Goal: Task Accomplishment & Management: Use online tool/utility

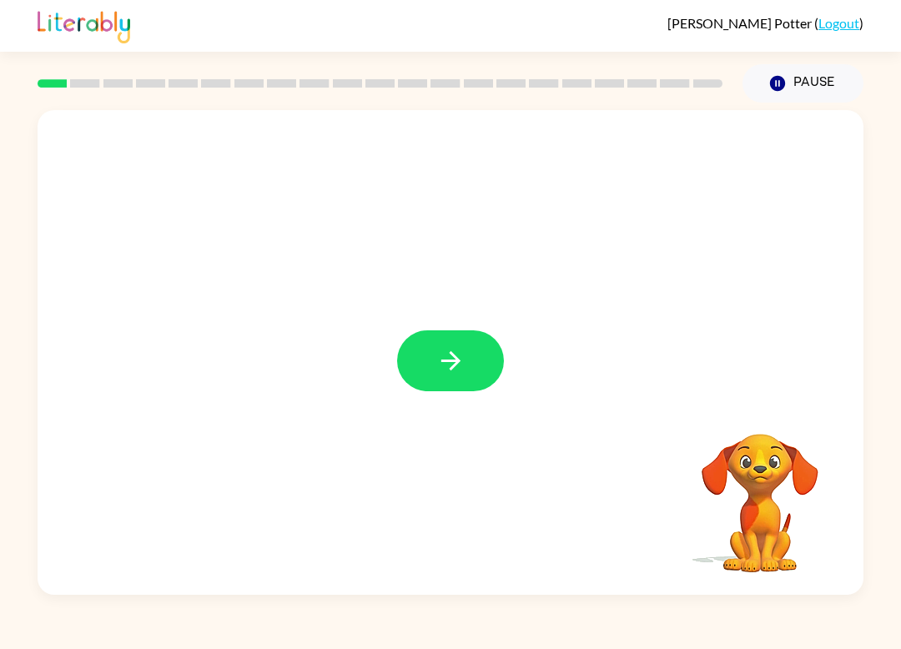
click at [436, 360] on icon "button" at bounding box center [450, 360] width 29 height 29
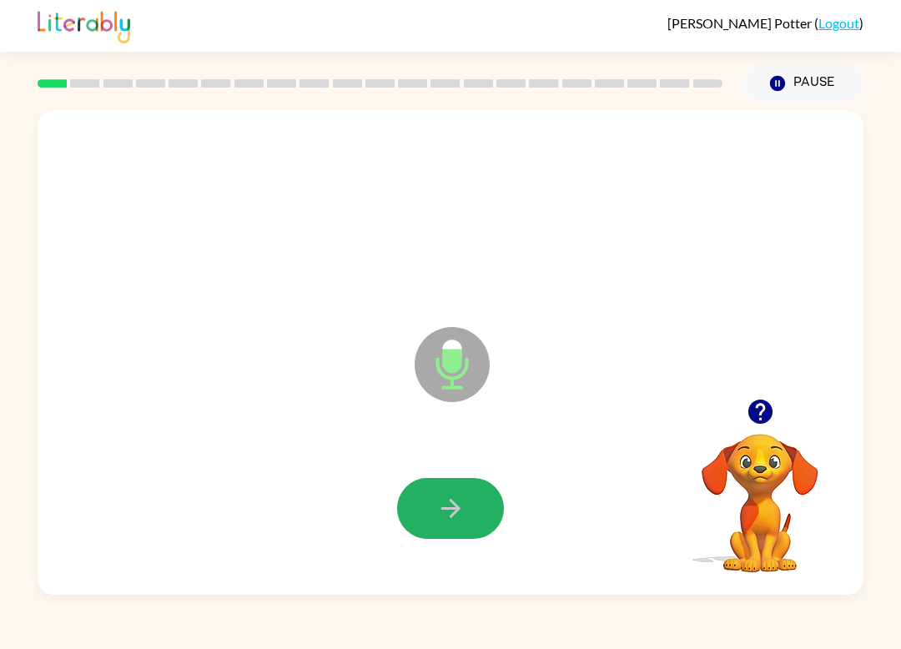
click at [458, 496] on icon "button" at bounding box center [450, 508] width 29 height 29
click at [444, 521] on icon "button" at bounding box center [450, 508] width 29 height 29
click at [460, 511] on icon "button" at bounding box center [450, 508] width 29 height 29
click at [436, 503] on icon "button" at bounding box center [450, 508] width 29 height 29
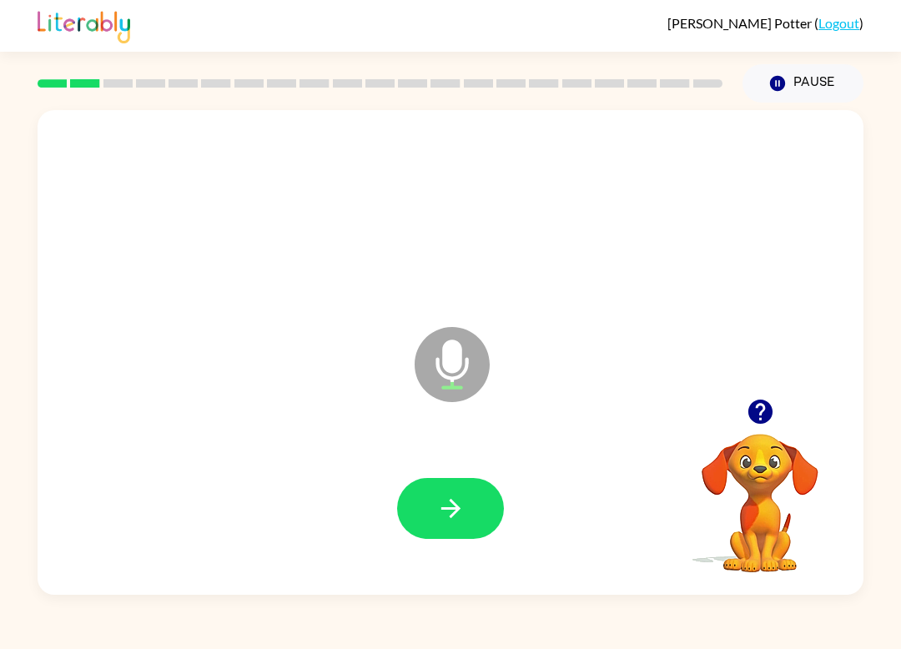
click at [467, 503] on button "button" at bounding box center [450, 508] width 107 height 61
click at [448, 526] on button "button" at bounding box center [450, 508] width 107 height 61
click at [435, 511] on button "button" at bounding box center [450, 508] width 107 height 61
click at [460, 493] on button "button" at bounding box center [450, 508] width 107 height 61
click at [471, 506] on button "button" at bounding box center [450, 508] width 107 height 61
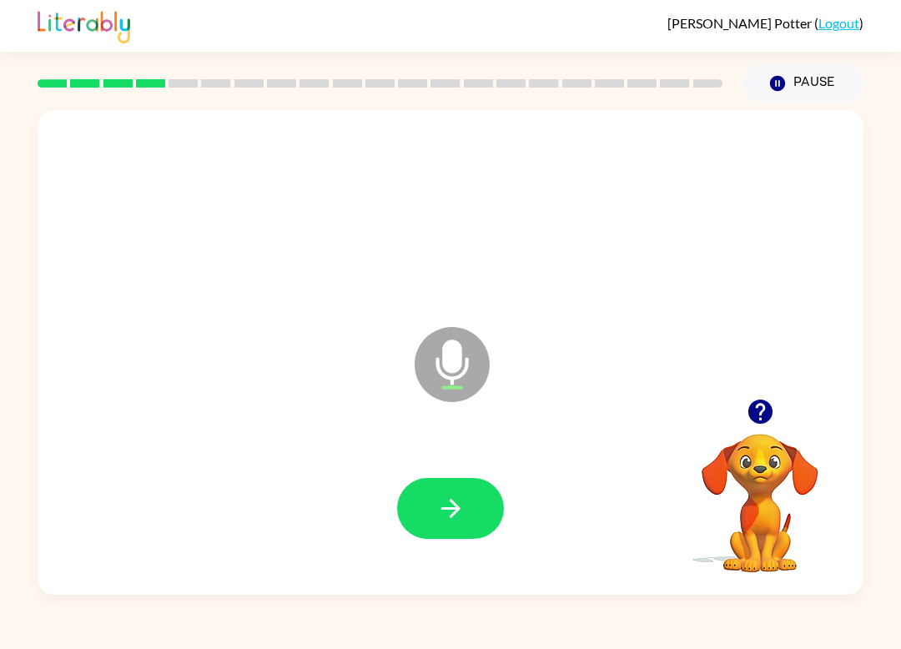
click at [450, 522] on icon "button" at bounding box center [450, 508] width 29 height 29
click at [477, 521] on button "button" at bounding box center [450, 508] width 107 height 61
click at [437, 528] on button "button" at bounding box center [450, 508] width 107 height 61
click at [464, 528] on button "button" at bounding box center [450, 508] width 107 height 61
click at [424, 521] on button "button" at bounding box center [450, 508] width 107 height 61
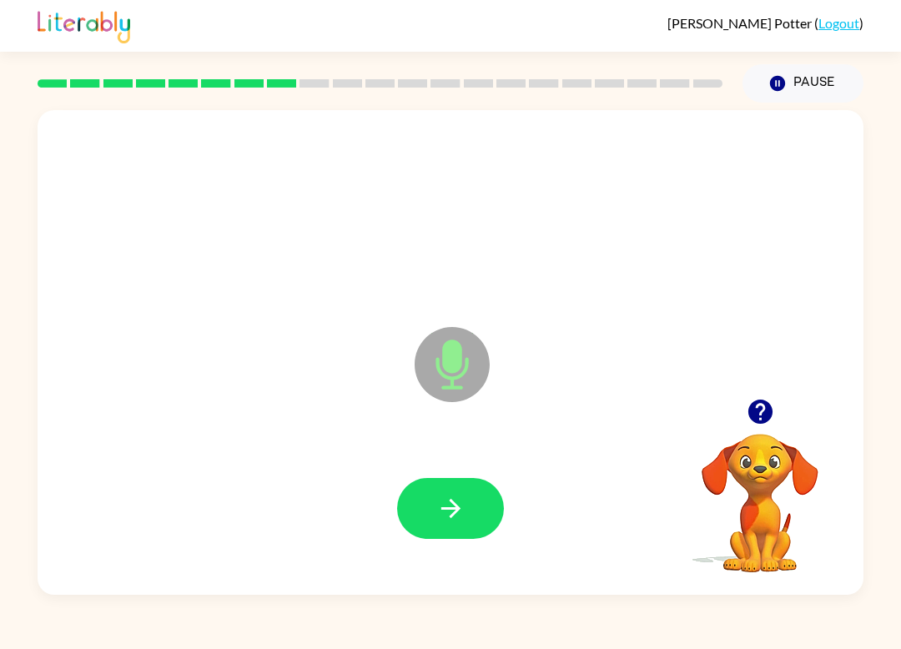
click at [431, 511] on button "button" at bounding box center [450, 508] width 107 height 61
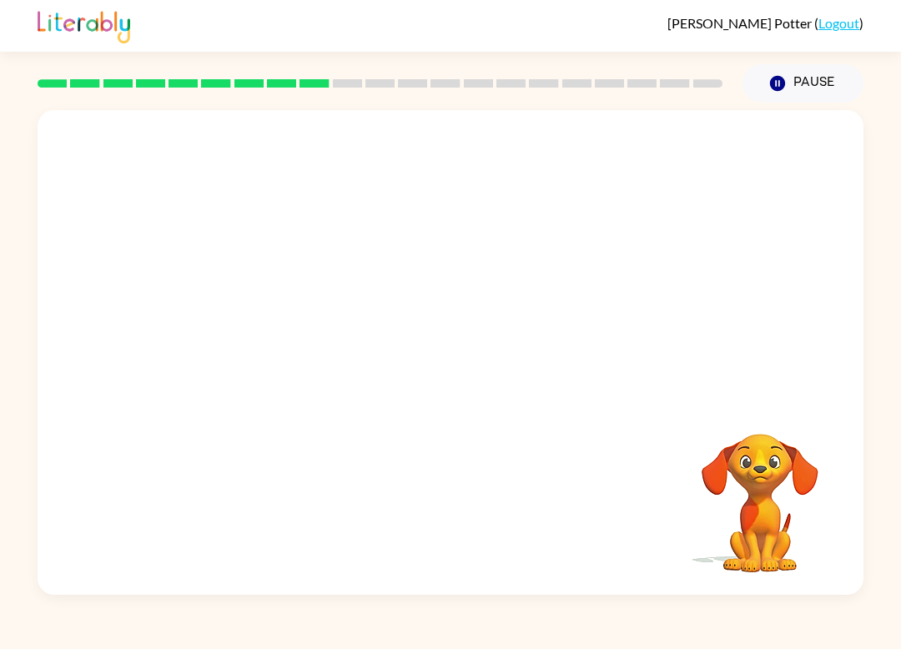
click at [283, 122] on div at bounding box center [451, 254] width 826 height 289
click at [311, 202] on div at bounding box center [451, 254] width 826 height 289
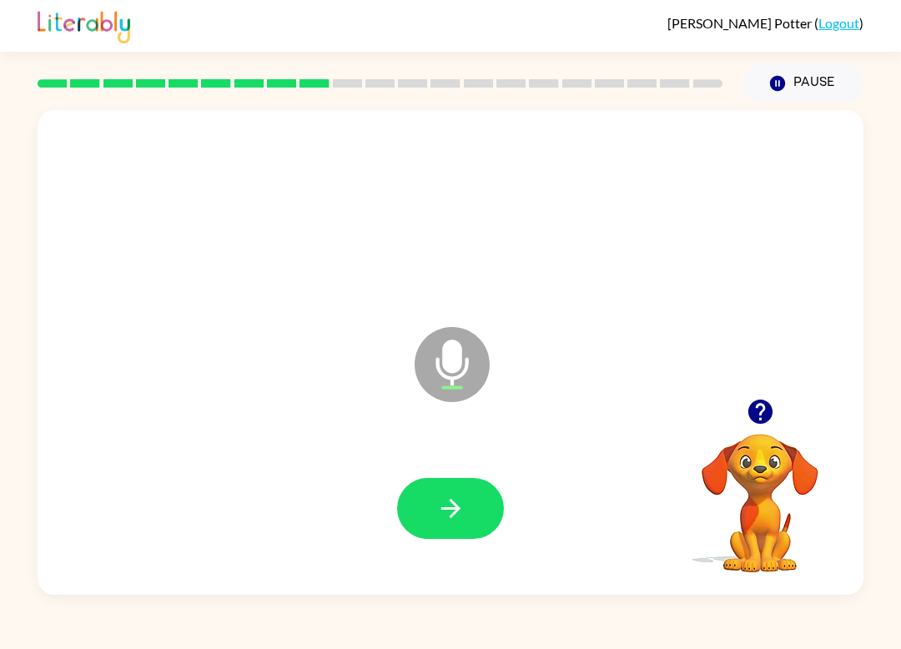
click at [413, 507] on button "button" at bounding box center [450, 508] width 107 height 61
click at [420, 532] on button "button" at bounding box center [450, 508] width 107 height 61
click at [466, 506] on button "button" at bounding box center [450, 508] width 107 height 61
click at [438, 493] on button "button" at bounding box center [450, 508] width 107 height 61
click at [428, 535] on button "button" at bounding box center [450, 508] width 107 height 61
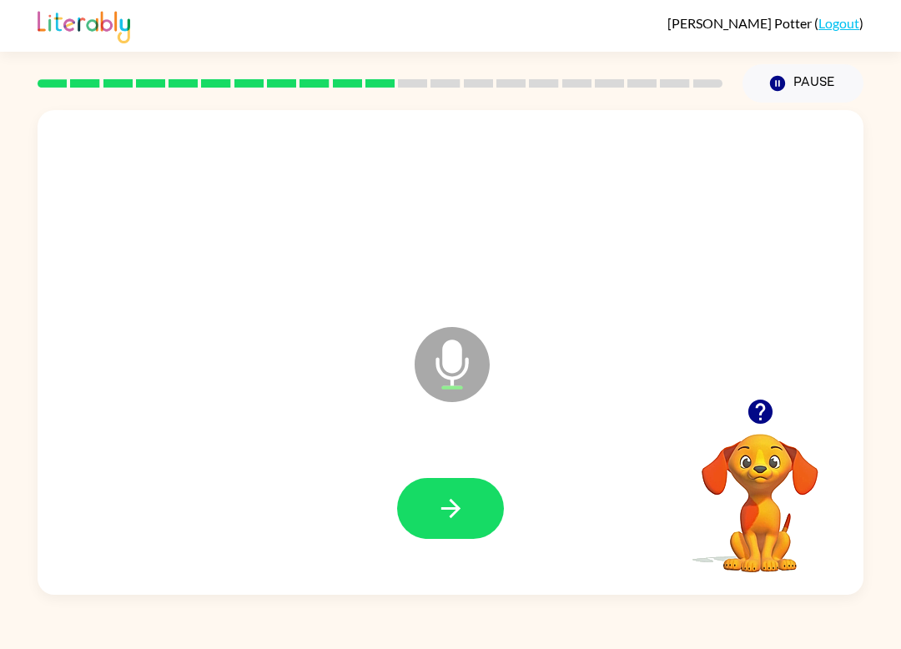
click at [461, 517] on icon "button" at bounding box center [450, 508] width 29 height 29
click at [410, 514] on button "button" at bounding box center [450, 508] width 107 height 61
click at [436, 499] on icon "button" at bounding box center [450, 508] width 29 height 29
click at [442, 520] on icon "button" at bounding box center [450, 508] width 29 height 29
click at [438, 518] on icon "button" at bounding box center [450, 508] width 29 height 29
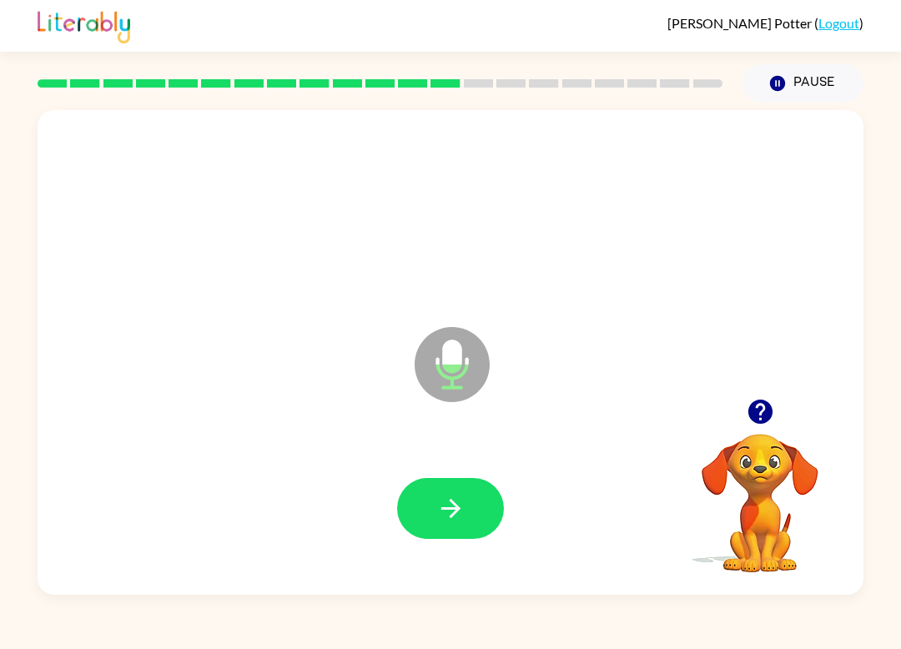
click at [441, 516] on icon "button" at bounding box center [450, 508] width 29 height 29
click at [427, 519] on button "button" at bounding box center [450, 508] width 107 height 61
click at [432, 491] on button "button" at bounding box center [450, 508] width 107 height 61
click at [439, 512] on icon "button" at bounding box center [450, 508] width 29 height 29
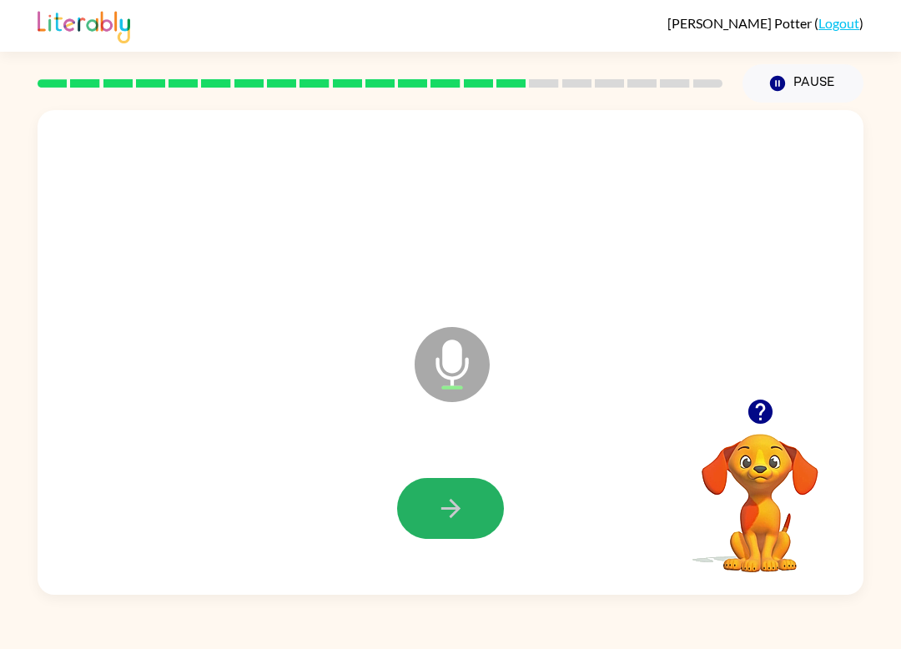
click at [441, 532] on button "button" at bounding box center [450, 508] width 107 height 61
click at [450, 524] on button "button" at bounding box center [450, 508] width 107 height 61
click at [442, 531] on button "button" at bounding box center [450, 508] width 107 height 61
click at [424, 539] on button "button" at bounding box center [450, 508] width 107 height 61
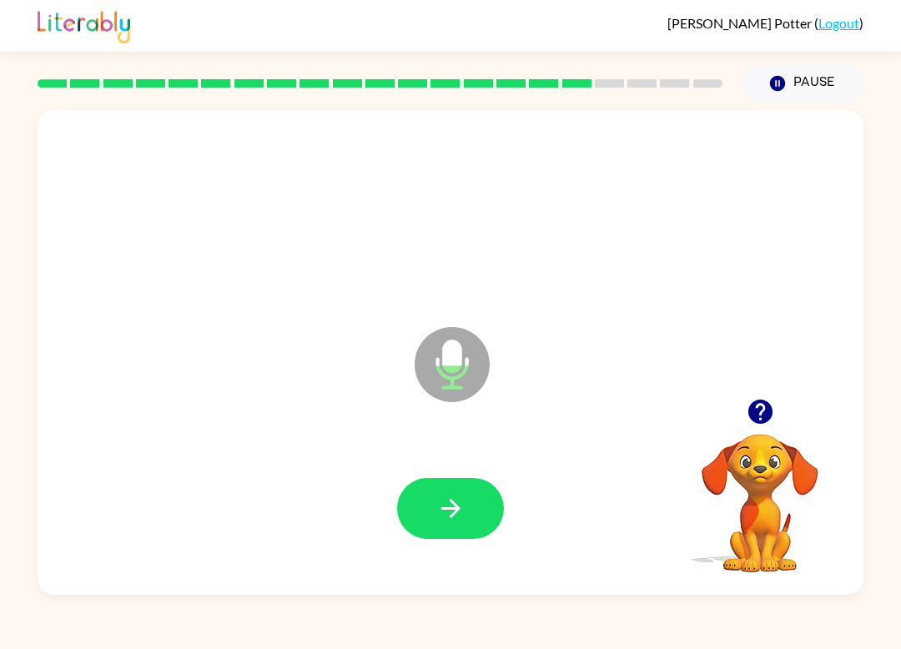
click at [432, 506] on button "button" at bounding box center [450, 508] width 107 height 61
click at [440, 491] on button "button" at bounding box center [450, 508] width 107 height 61
click at [447, 521] on icon "button" at bounding box center [450, 508] width 29 height 29
click at [451, 548] on div at bounding box center [450, 508] width 793 height 139
click at [461, 529] on button "button" at bounding box center [450, 508] width 107 height 61
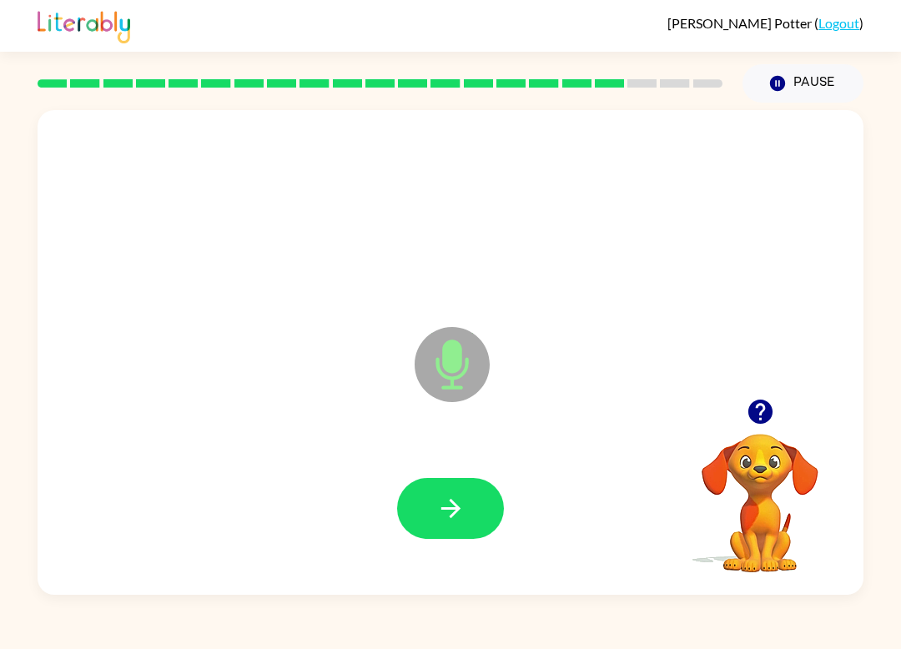
click at [476, 576] on div at bounding box center [450, 508] width 793 height 139
click at [416, 531] on button "button" at bounding box center [450, 508] width 107 height 61
click at [426, 539] on button "button" at bounding box center [450, 508] width 107 height 61
click at [447, 514] on icon "button" at bounding box center [450, 508] width 29 height 29
click at [461, 532] on button "button" at bounding box center [450, 508] width 107 height 61
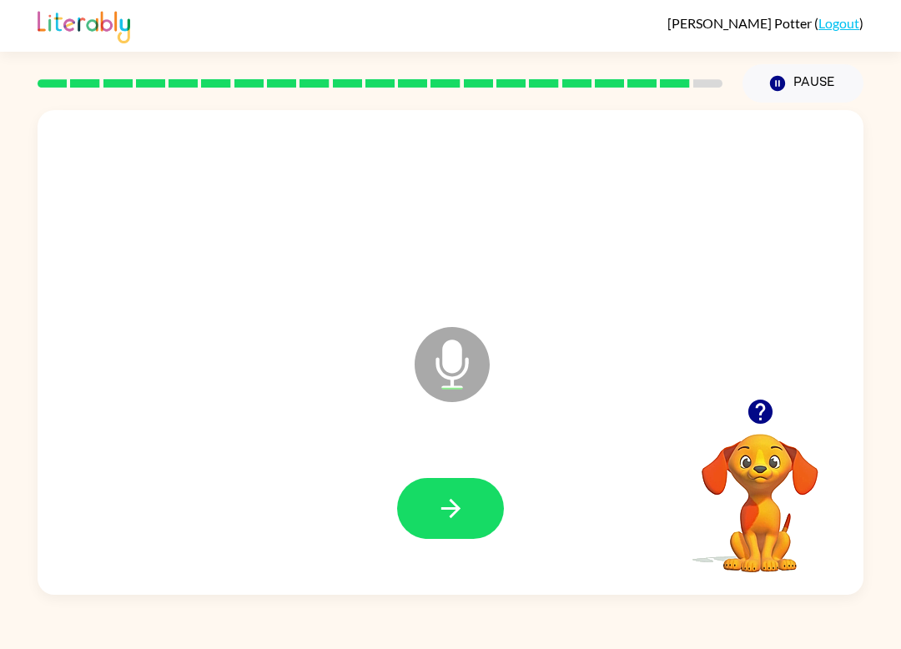
click at [440, 536] on button "button" at bounding box center [450, 508] width 107 height 61
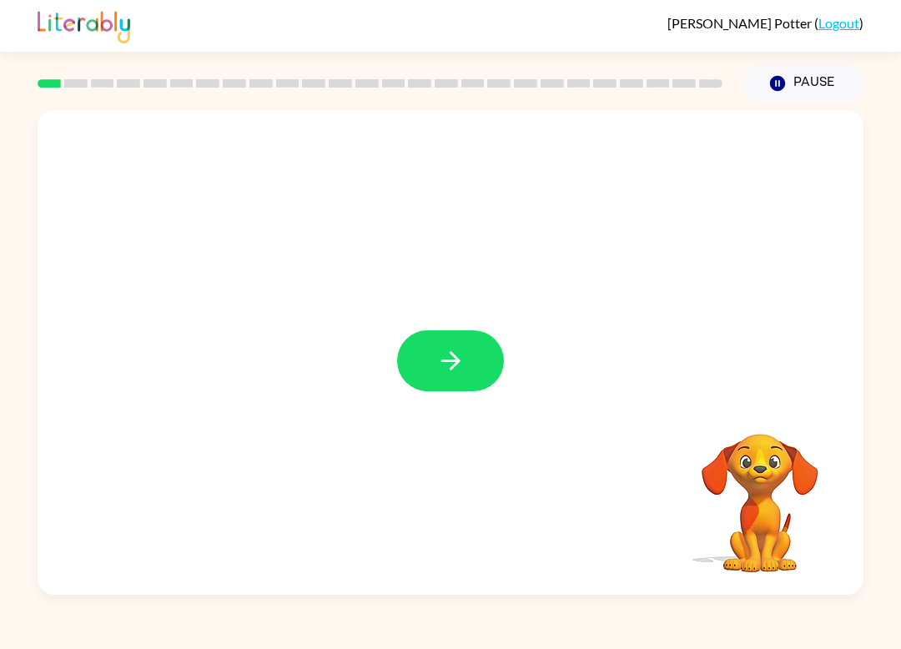
click at [469, 332] on button "button" at bounding box center [450, 360] width 107 height 61
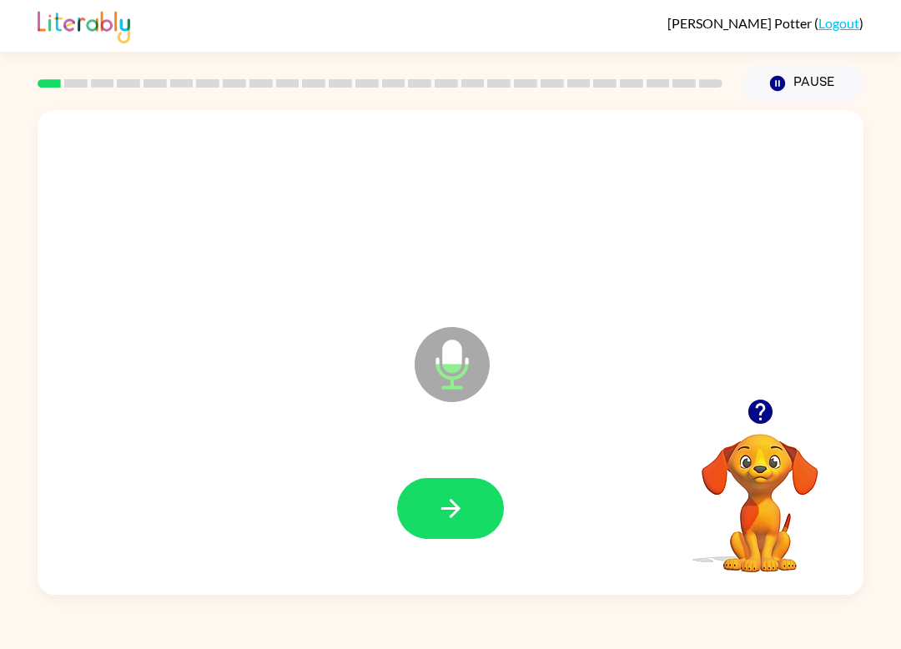
click at [455, 486] on button "button" at bounding box center [450, 508] width 107 height 61
click at [445, 480] on button "button" at bounding box center [450, 508] width 107 height 61
click at [488, 515] on button "button" at bounding box center [450, 508] width 107 height 61
click at [473, 503] on button "button" at bounding box center [450, 508] width 107 height 61
click at [420, 506] on button "button" at bounding box center [450, 508] width 107 height 61
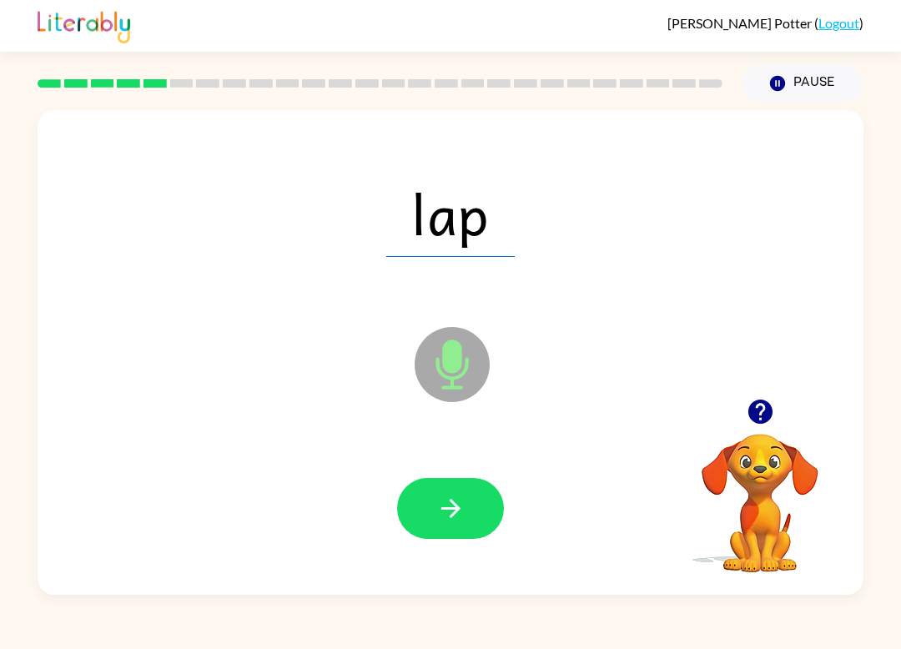
click at [418, 529] on button "button" at bounding box center [450, 508] width 107 height 61
click at [517, 539] on div at bounding box center [450, 508] width 793 height 139
click at [431, 507] on button "button" at bounding box center [450, 508] width 107 height 61
click at [456, 466] on div at bounding box center [450, 508] width 793 height 139
click at [447, 527] on button "button" at bounding box center [450, 508] width 107 height 61
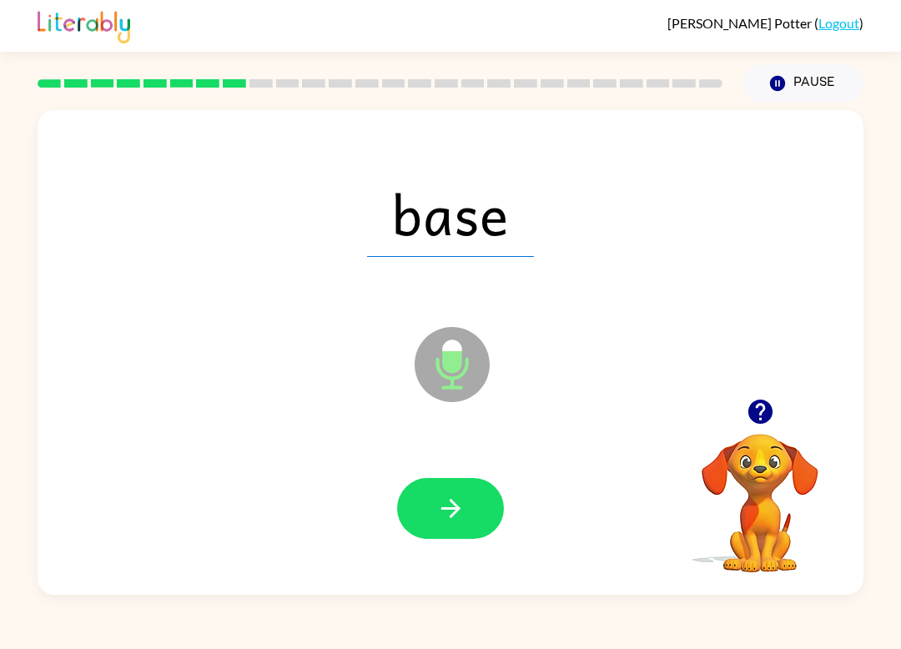
click at [440, 507] on icon "button" at bounding box center [450, 508] width 29 height 29
click at [477, 516] on button "button" at bounding box center [450, 508] width 107 height 61
click at [436, 496] on icon "button" at bounding box center [450, 508] width 29 height 29
click at [457, 523] on icon "button" at bounding box center [450, 508] width 29 height 29
click at [471, 514] on button "button" at bounding box center [450, 508] width 107 height 61
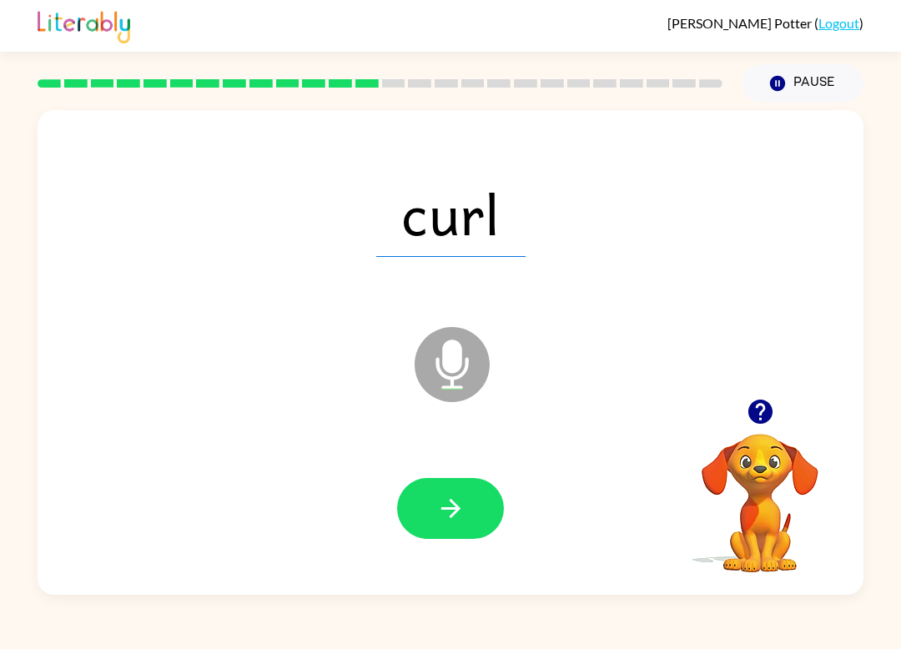
click at [451, 500] on icon "button" at bounding box center [450, 508] width 29 height 29
click at [451, 532] on button "button" at bounding box center [450, 508] width 107 height 61
click at [451, 528] on button "button" at bounding box center [450, 508] width 107 height 61
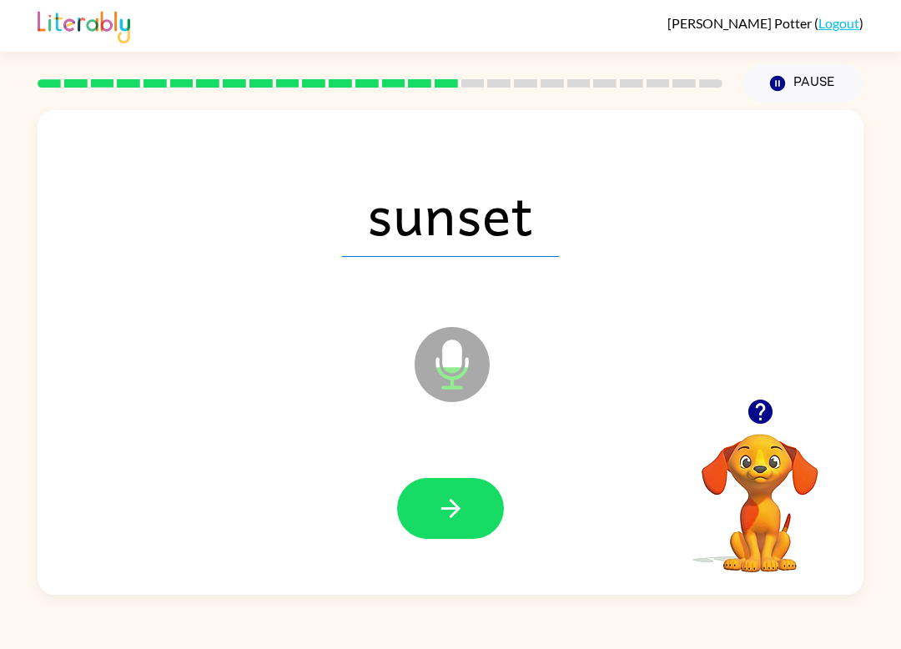
click at [450, 500] on icon "button" at bounding box center [450, 508] width 29 height 29
click at [441, 521] on icon "button" at bounding box center [450, 508] width 29 height 29
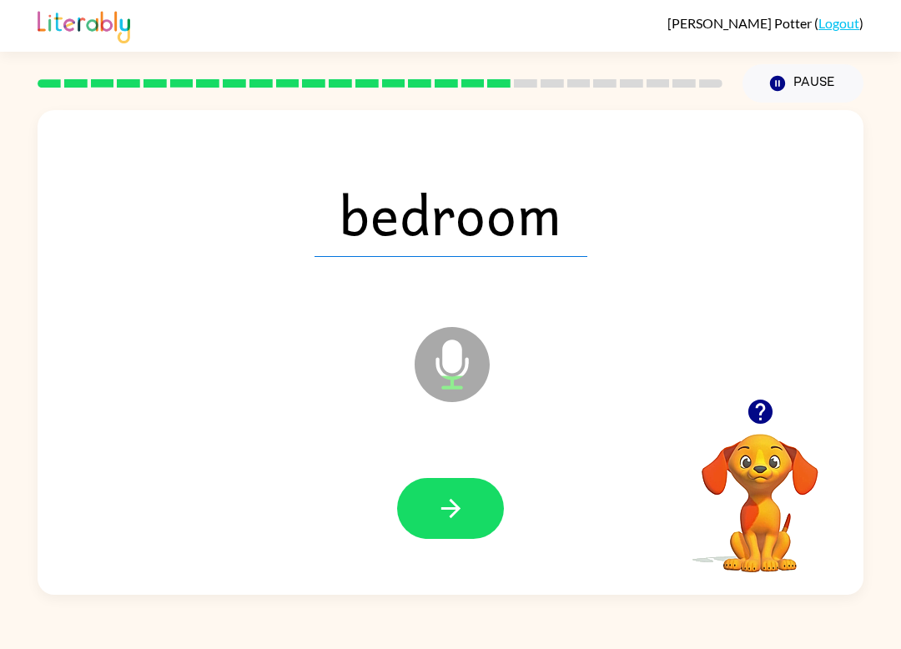
click at [419, 534] on button "button" at bounding box center [450, 508] width 107 height 61
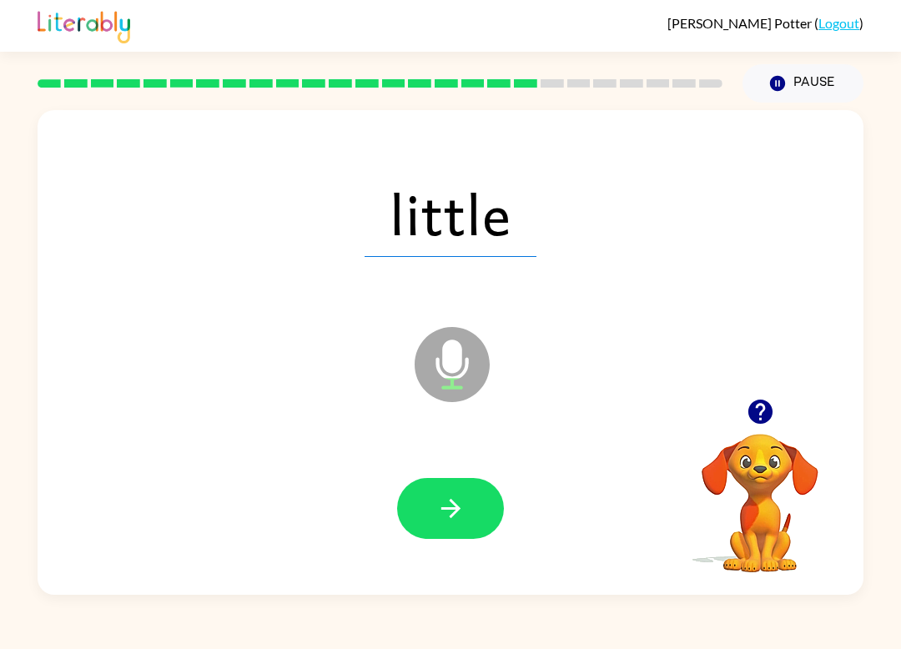
click at [461, 510] on icon "button" at bounding box center [450, 508] width 29 height 29
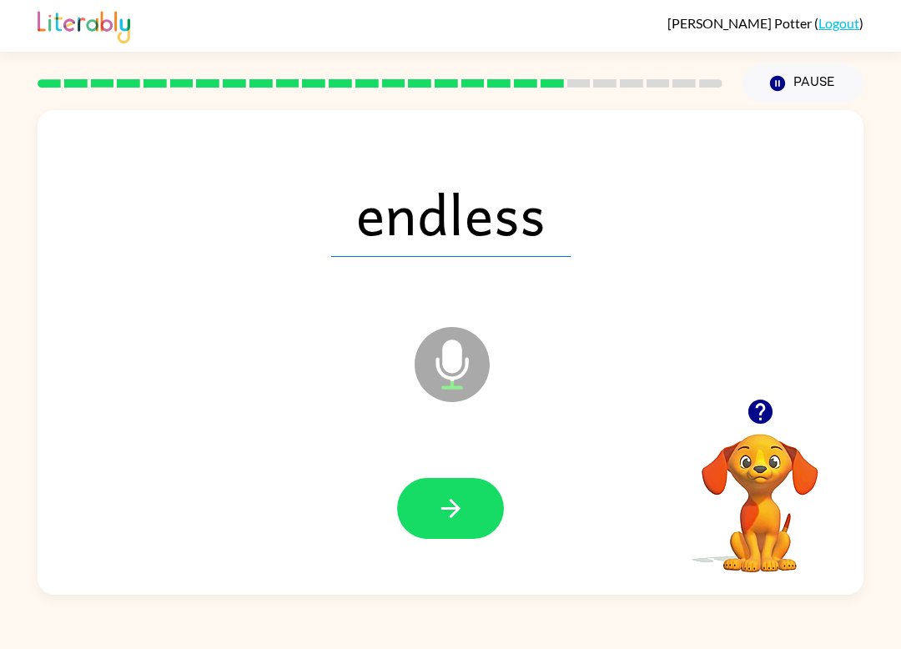
click at [444, 517] on icon "button" at bounding box center [450, 508] width 29 height 29
click at [464, 526] on button "button" at bounding box center [450, 508] width 107 height 61
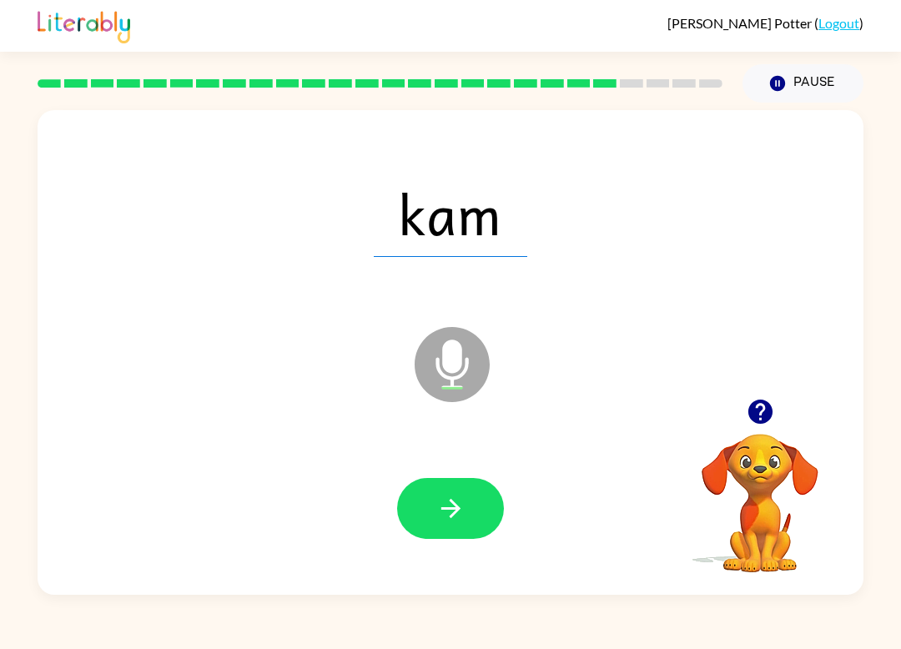
click at [436, 509] on icon "button" at bounding box center [450, 508] width 29 height 29
click at [571, 435] on icon "Microphone The Microphone is here when it is your turn to talk" at bounding box center [535, 385] width 250 height 125
click at [464, 500] on icon "button" at bounding box center [450, 508] width 29 height 29
click at [447, 523] on icon "button" at bounding box center [450, 508] width 29 height 29
click at [470, 496] on button "button" at bounding box center [450, 508] width 107 height 61
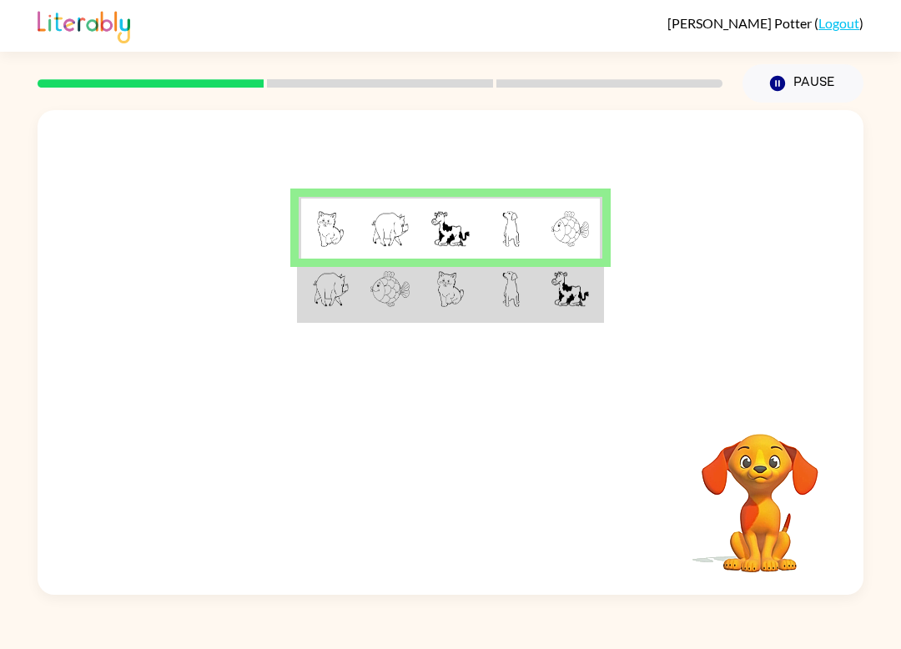
click at [507, 290] on img at bounding box center [511, 289] width 18 height 36
click at [309, 305] on td at bounding box center [329, 290] width 61 height 63
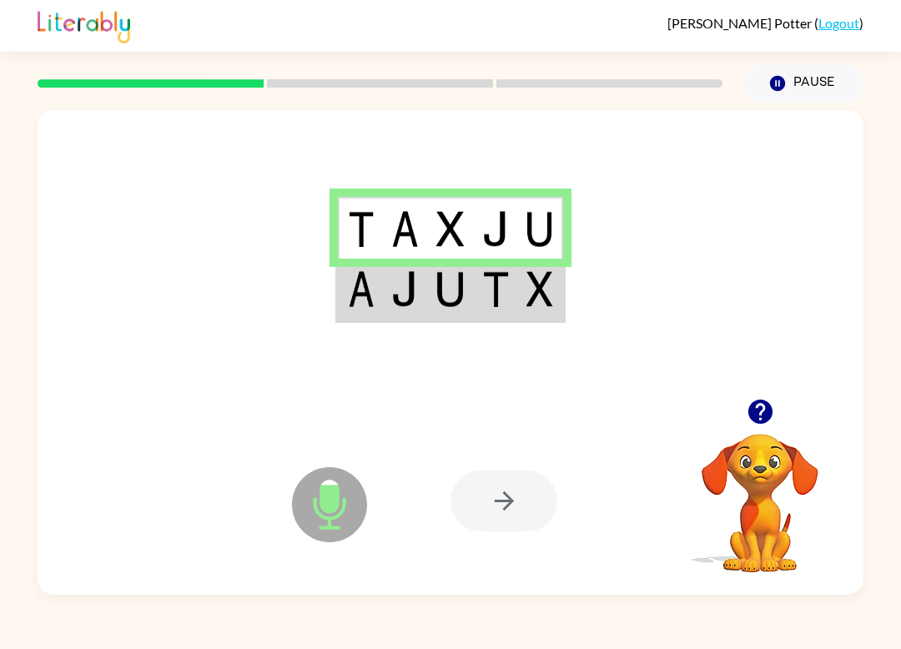
click at [506, 532] on icon "Microphone The Microphone is here when it is your turn to talk" at bounding box center [413, 525] width 250 height 125
click at [471, 507] on div at bounding box center [504, 501] width 107 height 61
click at [497, 500] on div at bounding box center [504, 501] width 107 height 61
click at [359, 305] on img at bounding box center [361, 289] width 26 height 36
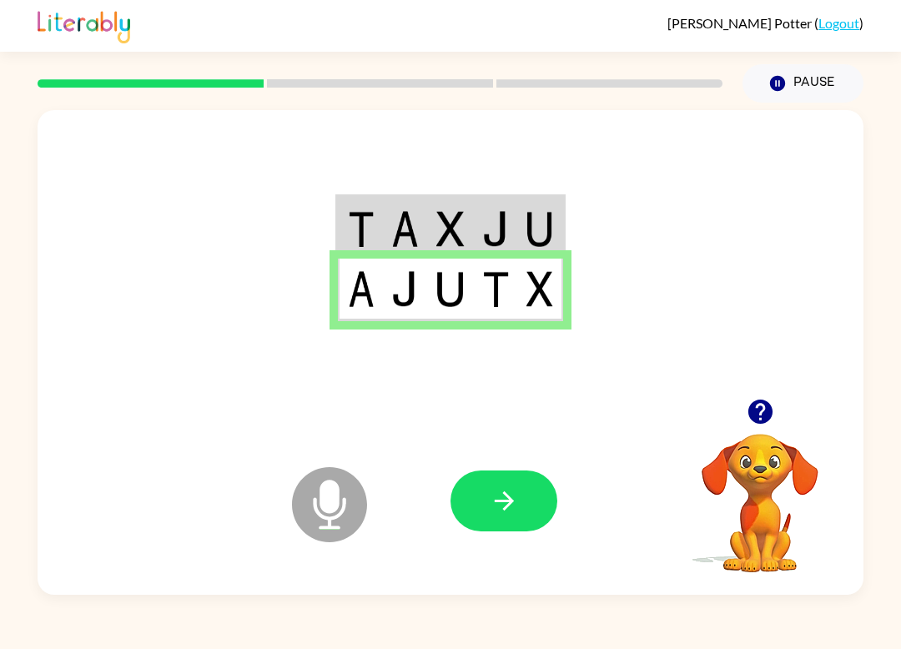
click at [488, 520] on button "button" at bounding box center [504, 501] width 107 height 61
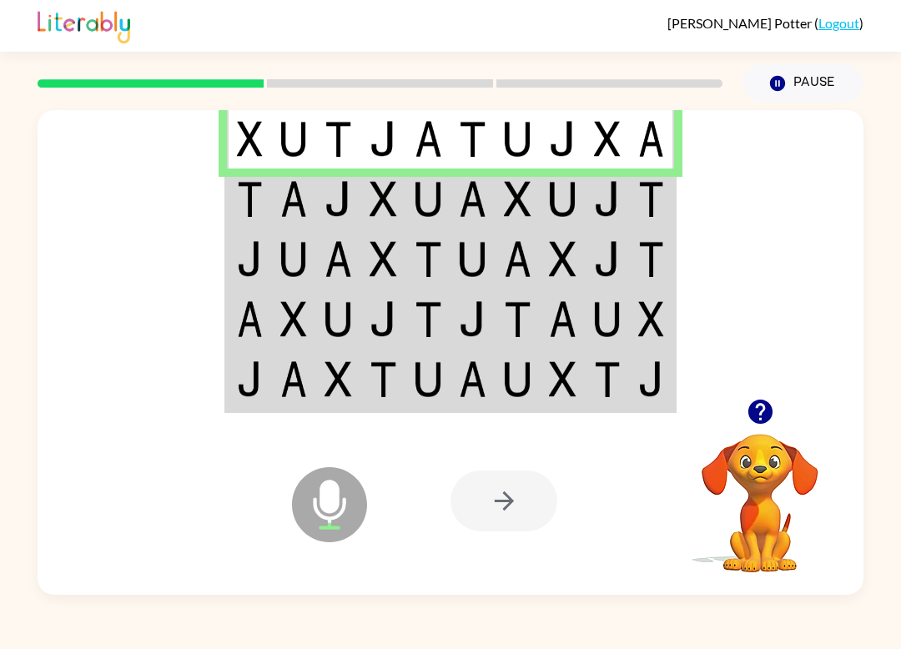
click at [263, 214] on img at bounding box center [250, 199] width 26 height 36
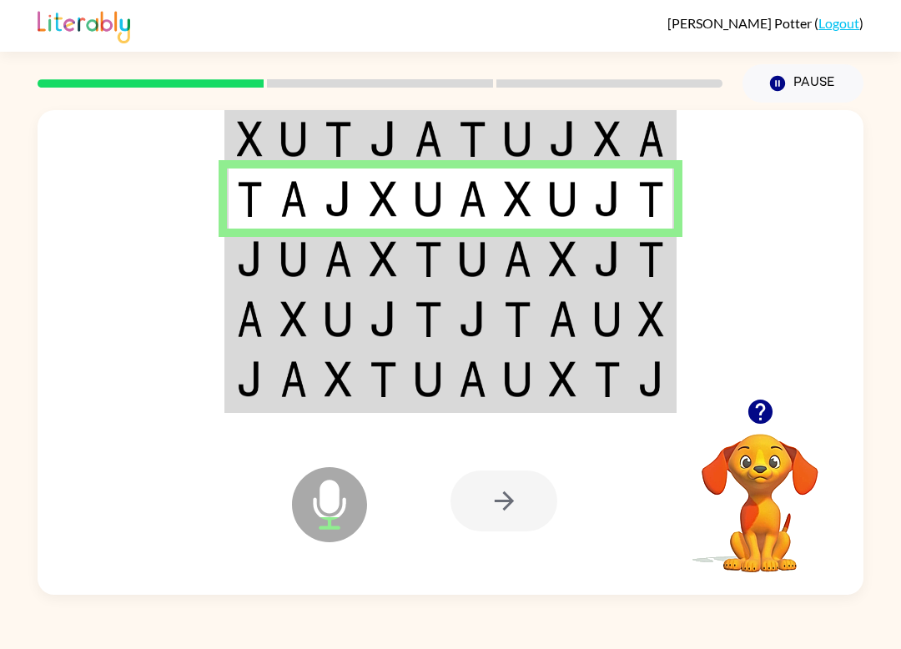
click at [258, 276] on img at bounding box center [250, 259] width 26 height 36
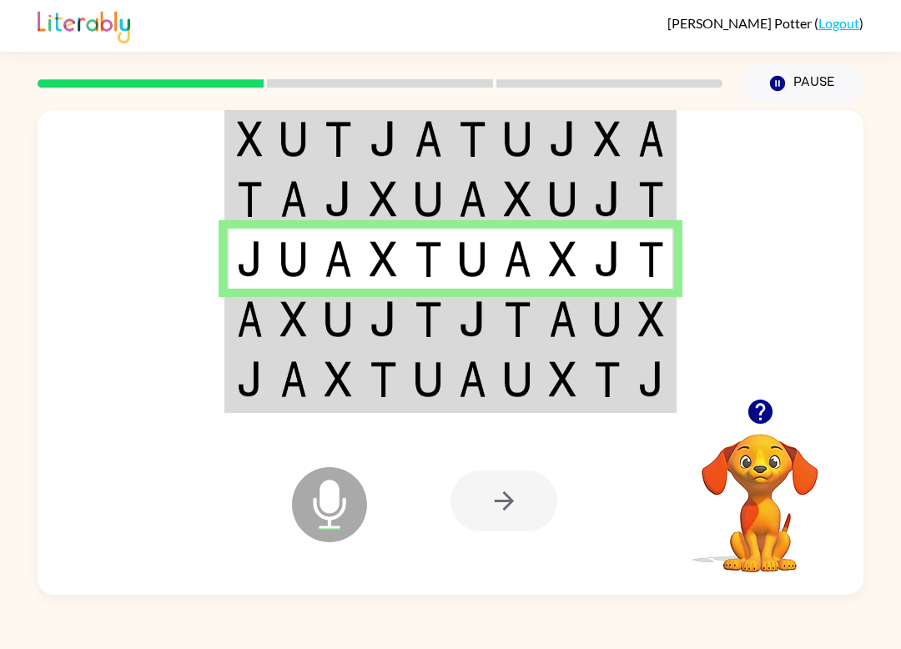
click at [248, 323] on img at bounding box center [250, 319] width 26 height 36
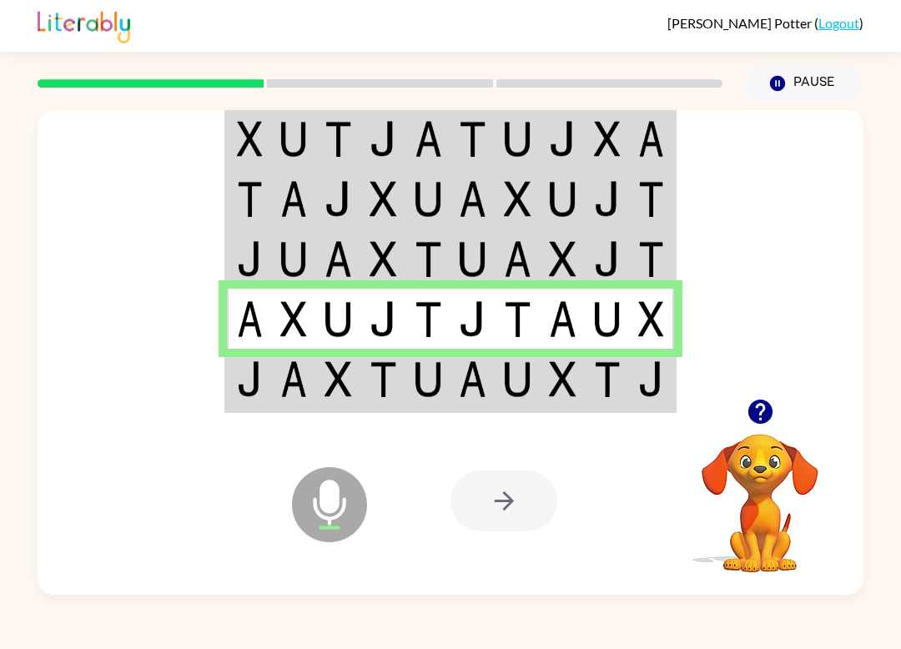
click at [240, 385] on img at bounding box center [250, 379] width 26 height 36
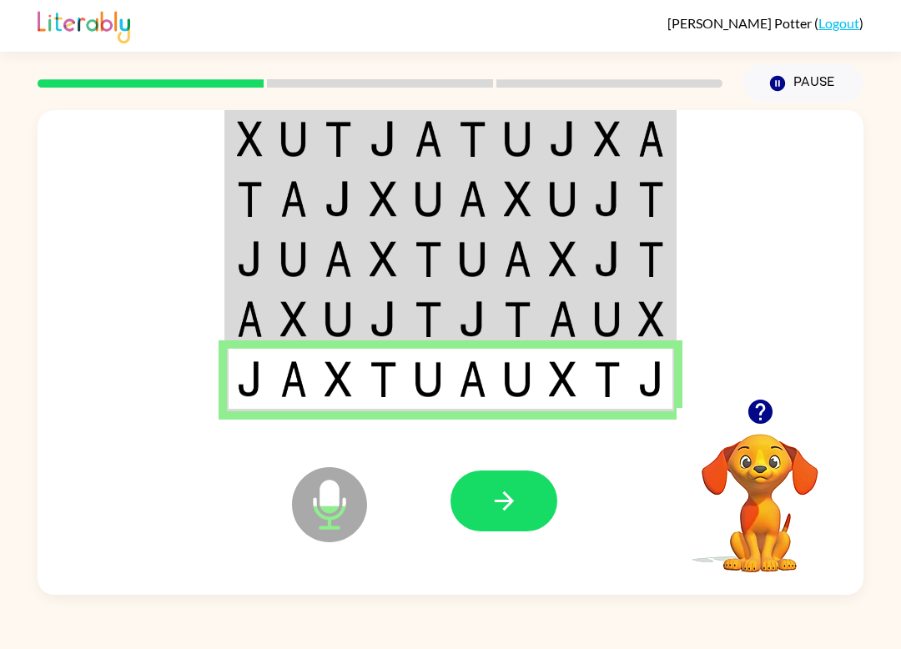
click at [495, 496] on icon "button" at bounding box center [504, 500] width 29 height 29
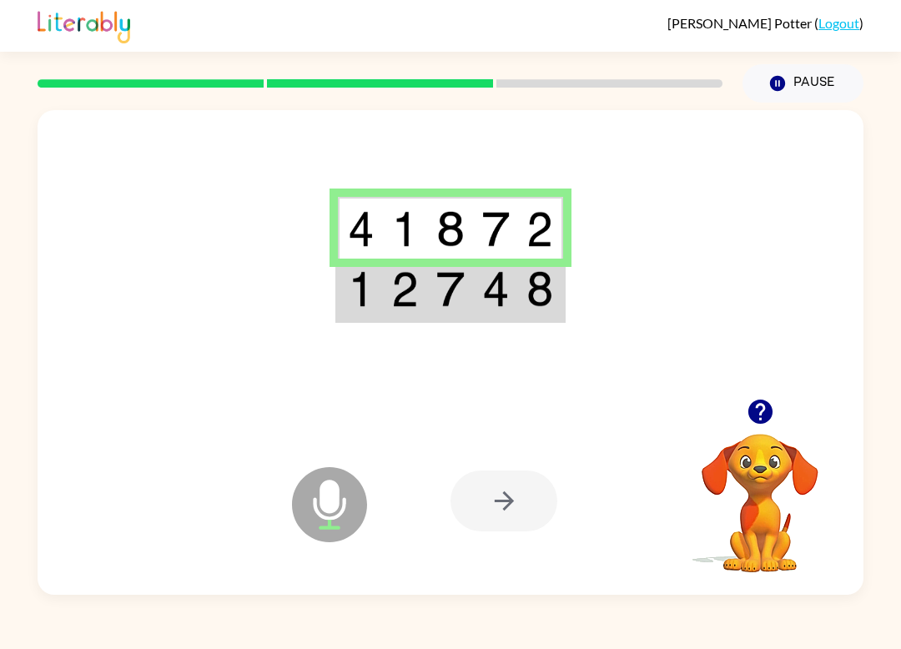
click at [357, 289] on img at bounding box center [361, 289] width 26 height 36
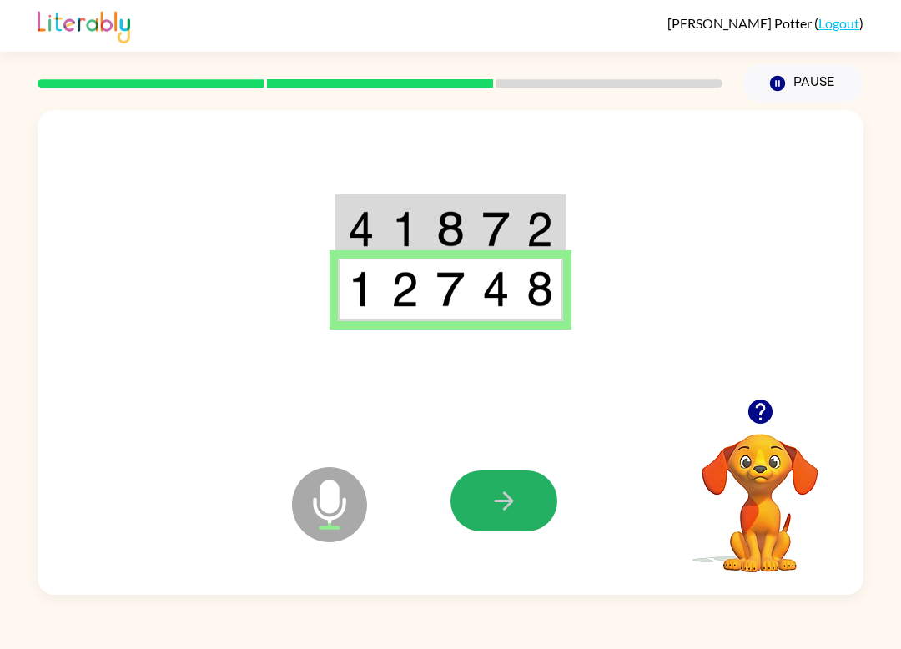
click at [470, 526] on button "button" at bounding box center [504, 501] width 107 height 61
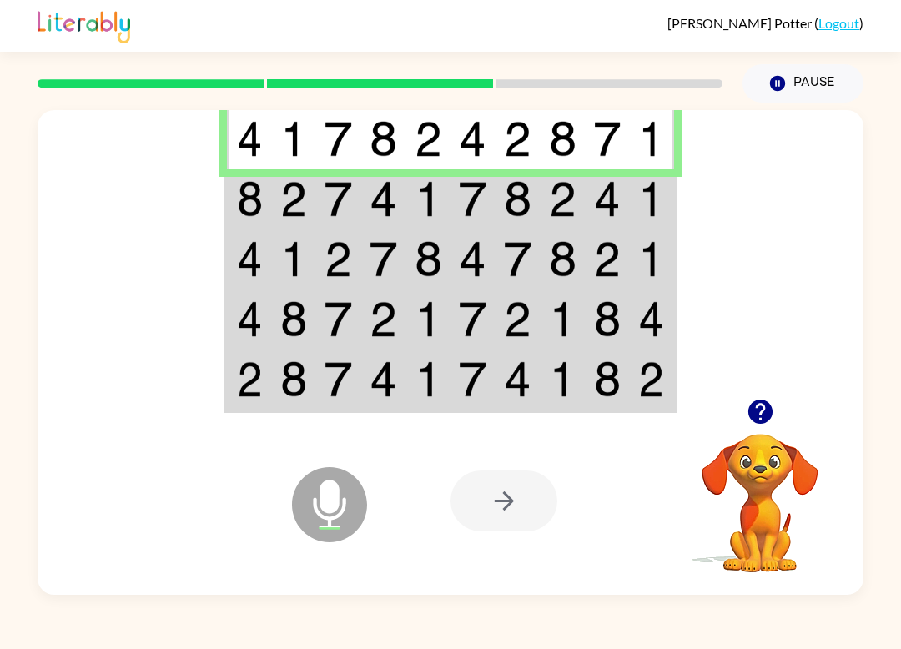
click at [265, 164] on td at bounding box center [249, 138] width 45 height 63
click at [222, 173] on div at bounding box center [451, 254] width 826 height 289
click at [235, 213] on td at bounding box center [249, 199] width 45 height 60
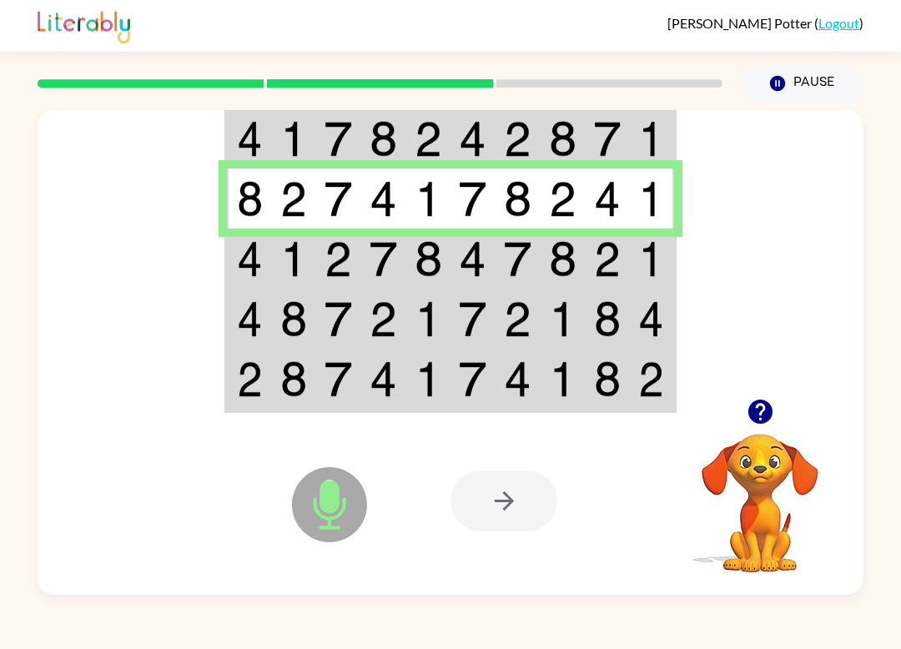
click at [247, 259] on img at bounding box center [250, 259] width 26 height 36
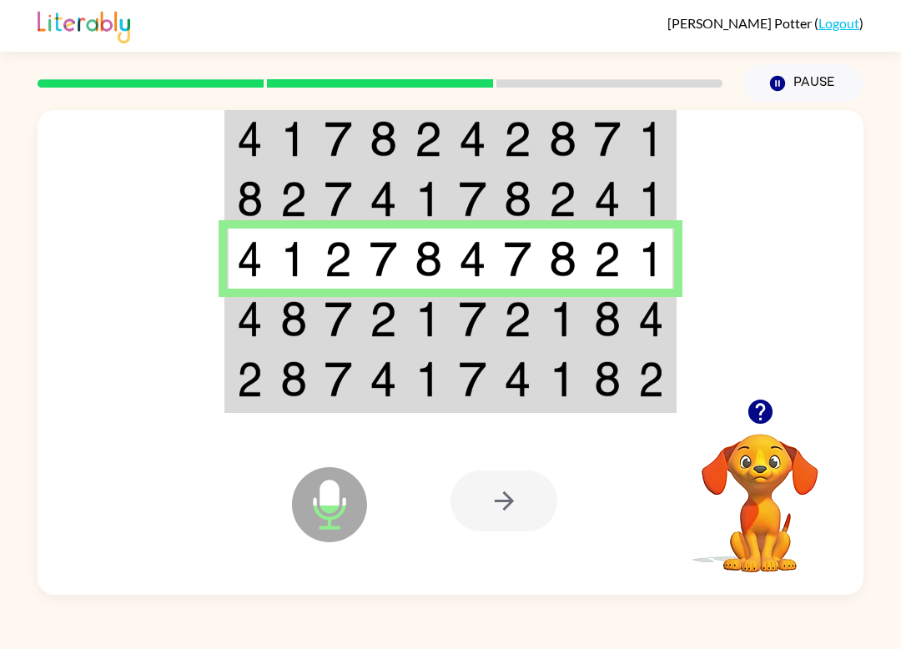
click at [246, 335] on img at bounding box center [250, 319] width 26 height 36
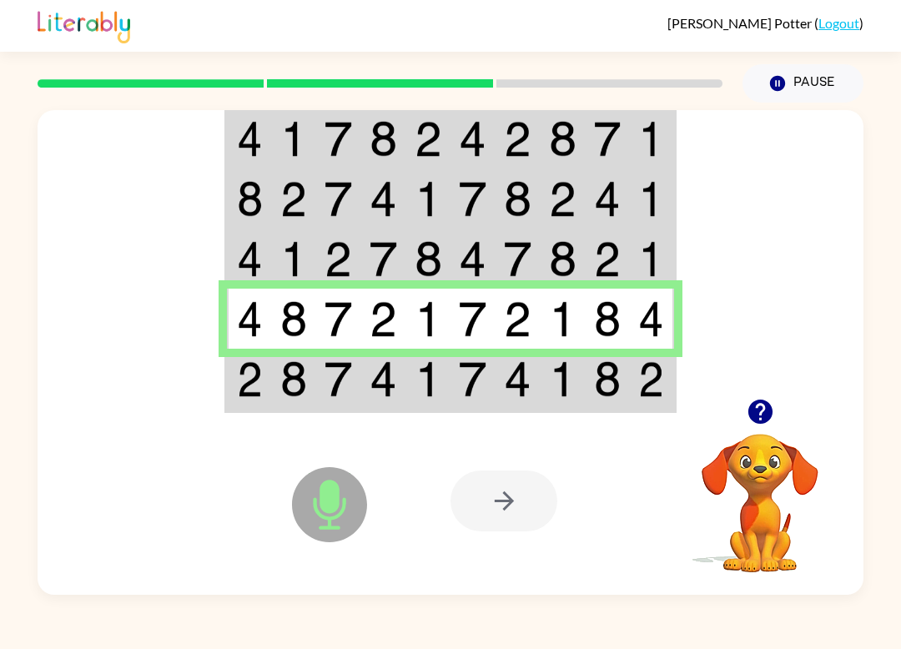
click at [272, 410] on div "Microphone The Microphone is here when it is your turn to talk" at bounding box center [287, 462] width 166 height 111
click at [229, 405] on td at bounding box center [249, 380] width 45 height 63
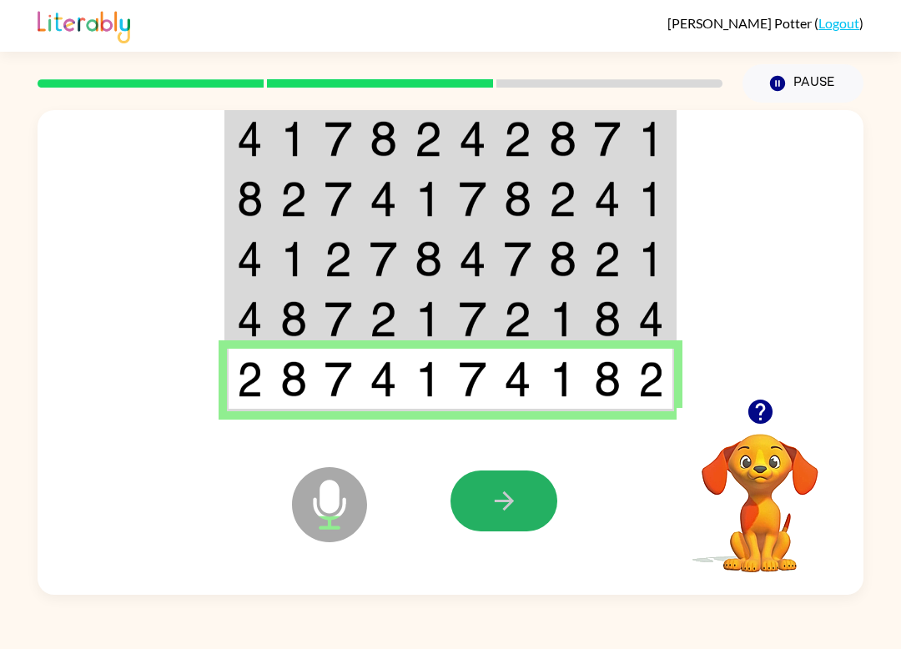
click at [504, 499] on icon "button" at bounding box center [504, 500] width 29 height 29
